Goal: Task Accomplishment & Management: Use online tool/utility

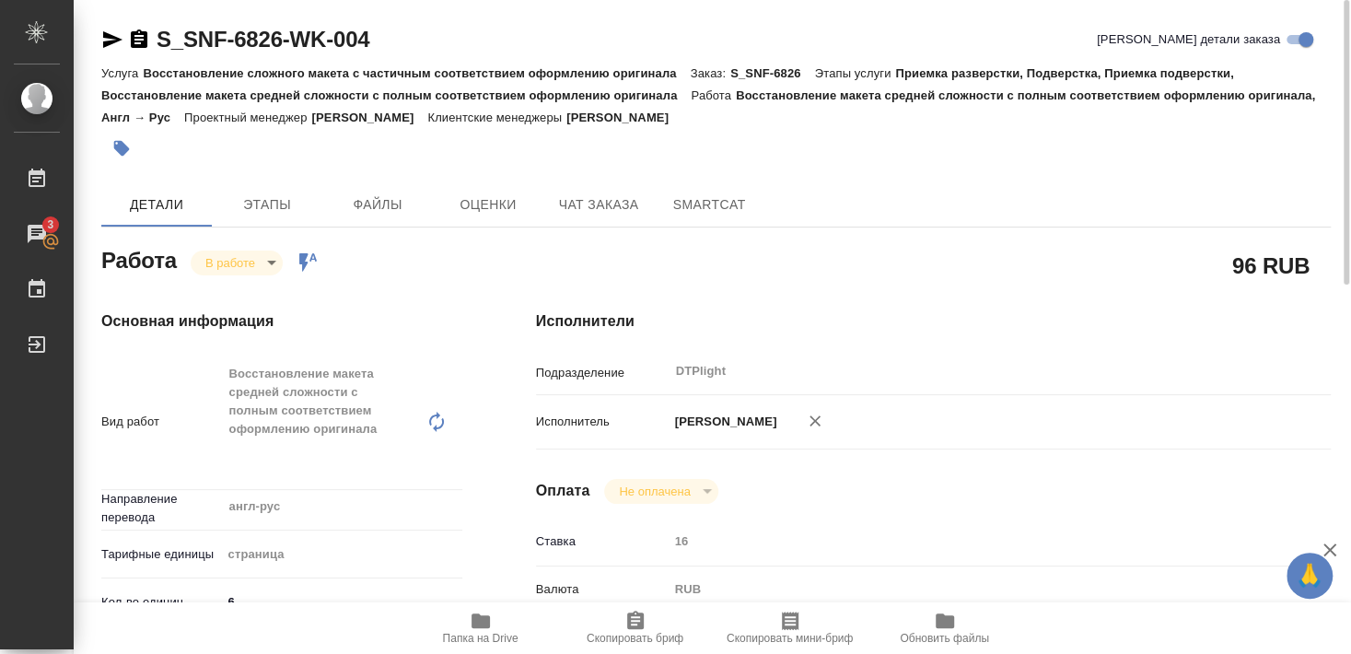
click at [262, 255] on body "🙏 .cls-1 fill:#fff; AWATERA [PERSON_NAME] 3 Чаты График Выйти S_SNF-6826-WK-004…" at bounding box center [675, 327] width 1351 height 654
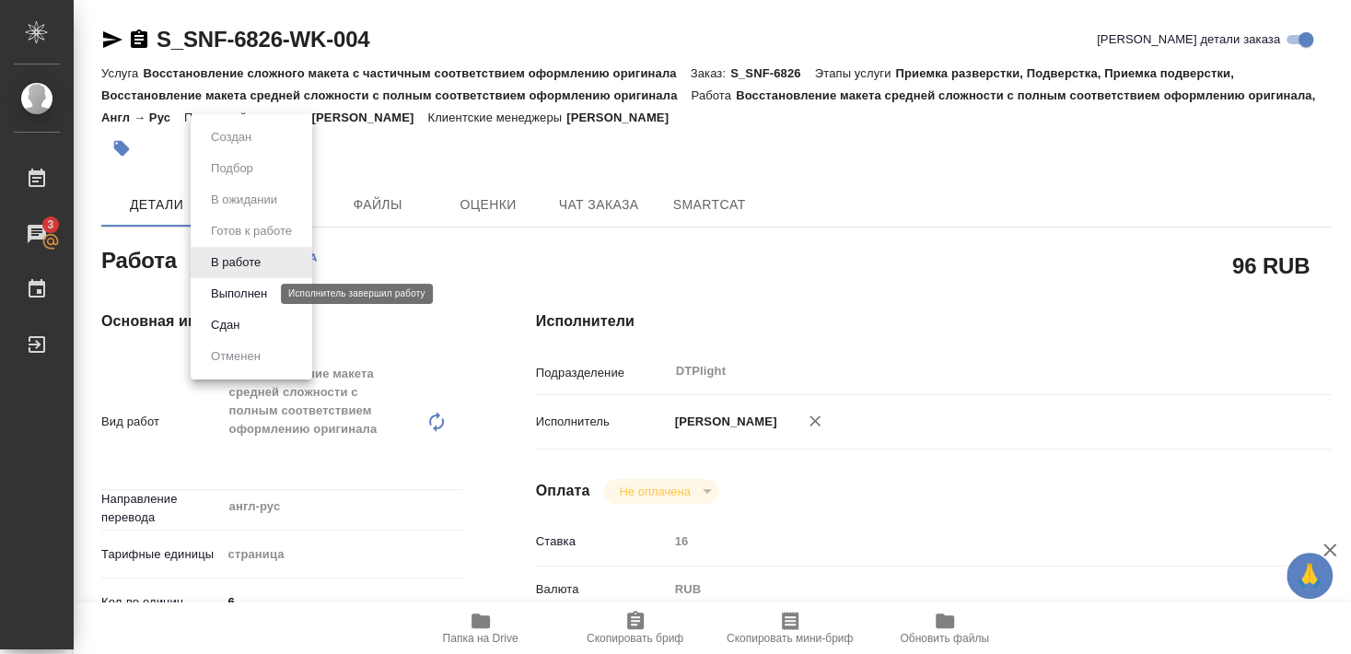
click at [247, 297] on button "Выполнен" at bounding box center [238, 294] width 67 height 20
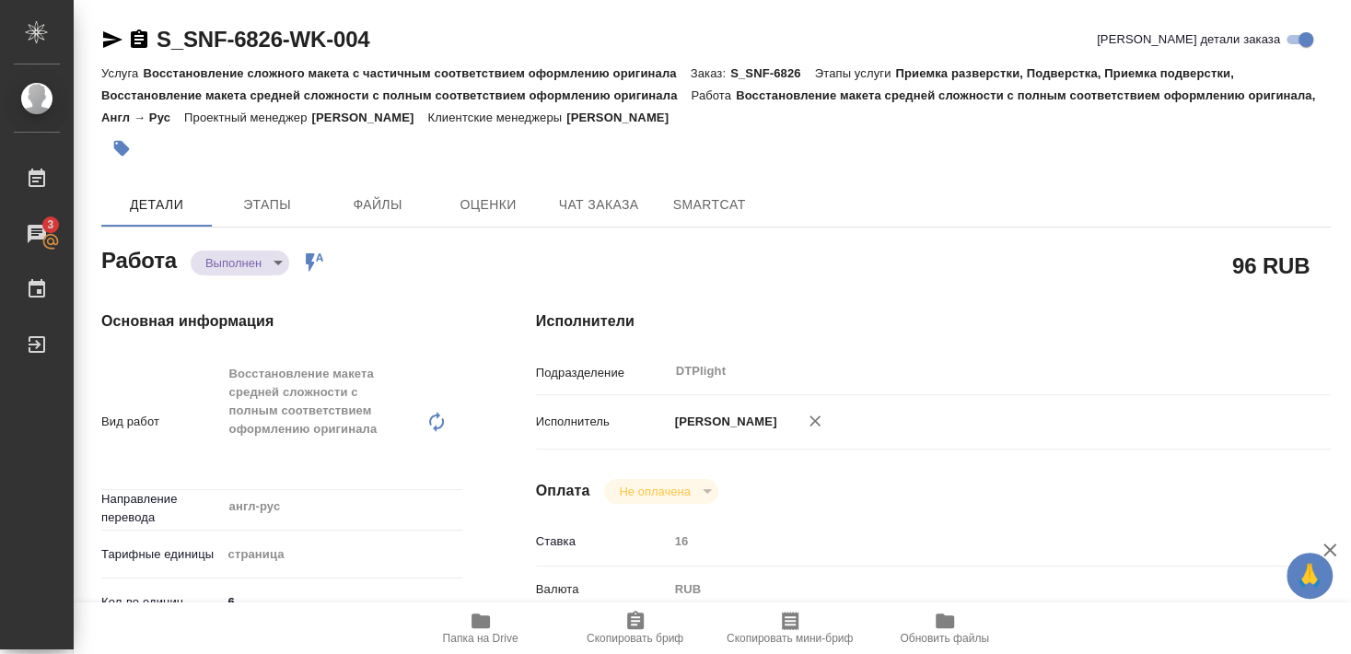
type textarea "x"
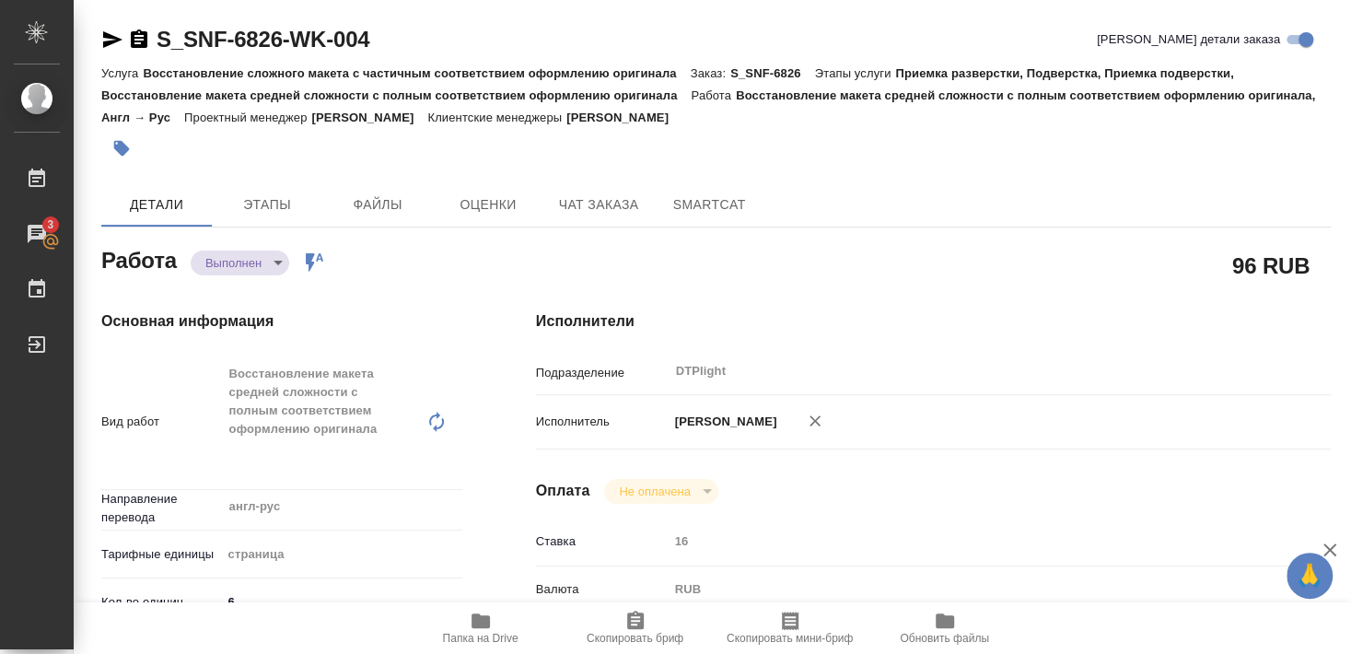
type textarea "x"
